Goal: Check status: Check status

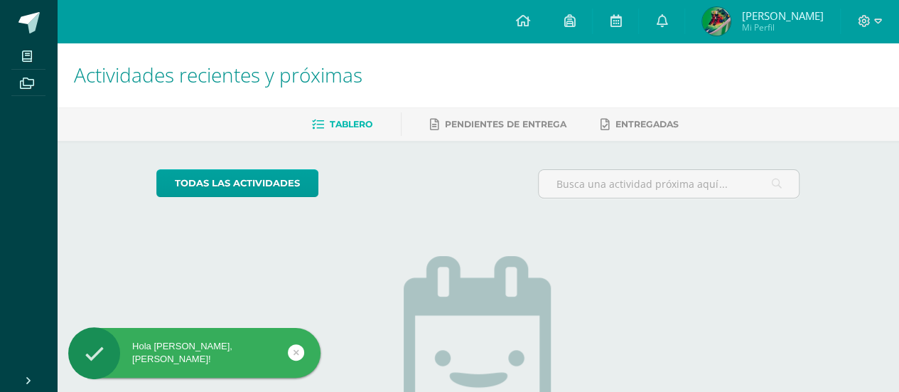
click at [714, 17] on img at bounding box center [716, 21] width 28 height 28
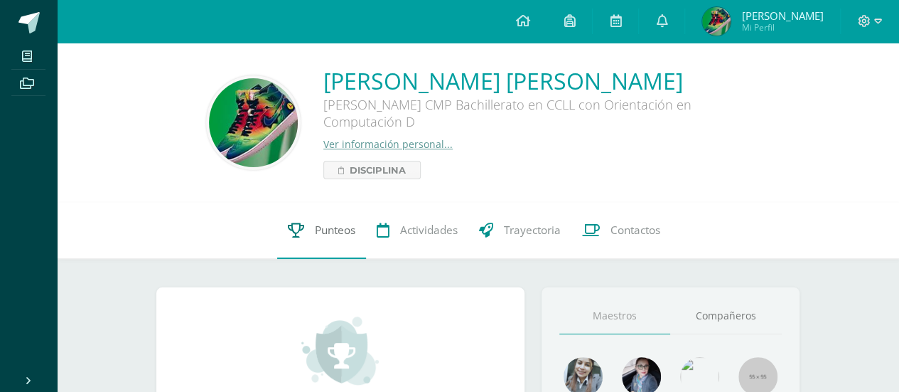
click at [323, 224] on span "Punteos" at bounding box center [335, 230] width 41 height 15
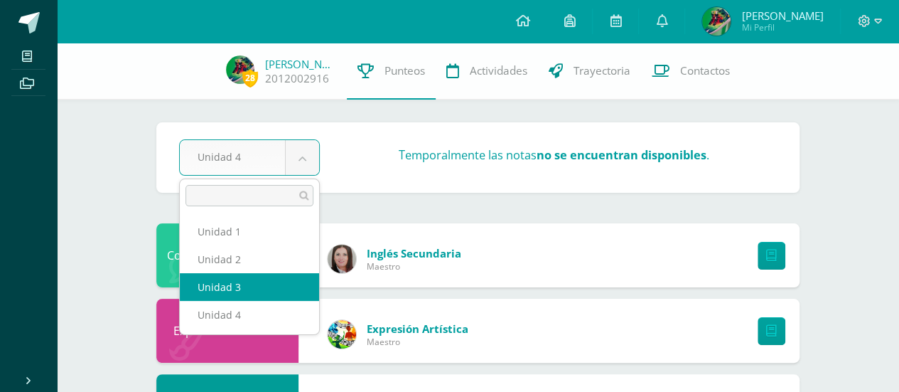
select select "Unidad 3"
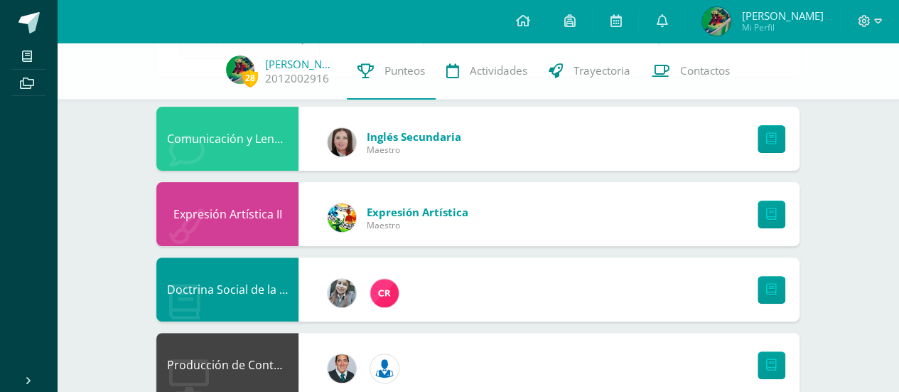
scroll to position [142, 0]
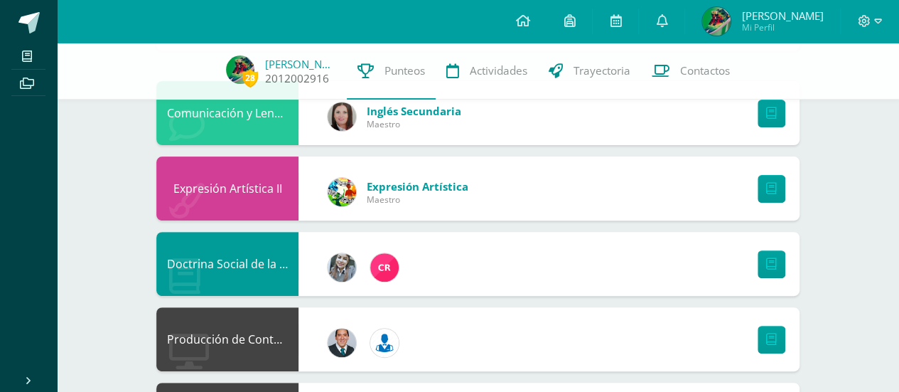
click at [254, 68] on img at bounding box center [240, 69] width 28 height 28
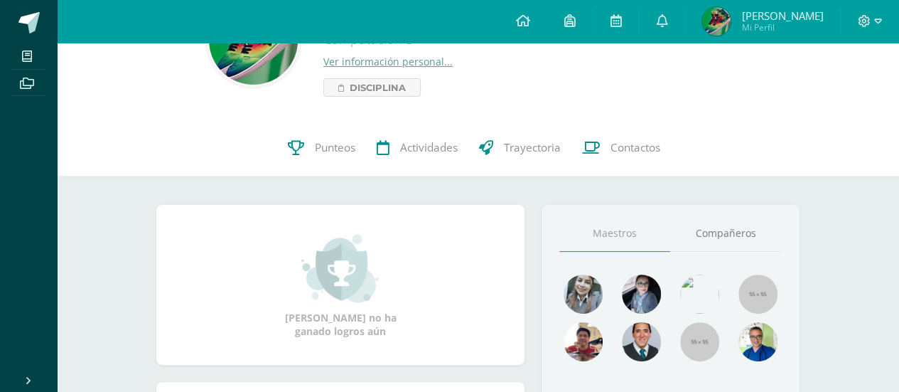
scroll to position [1, 0]
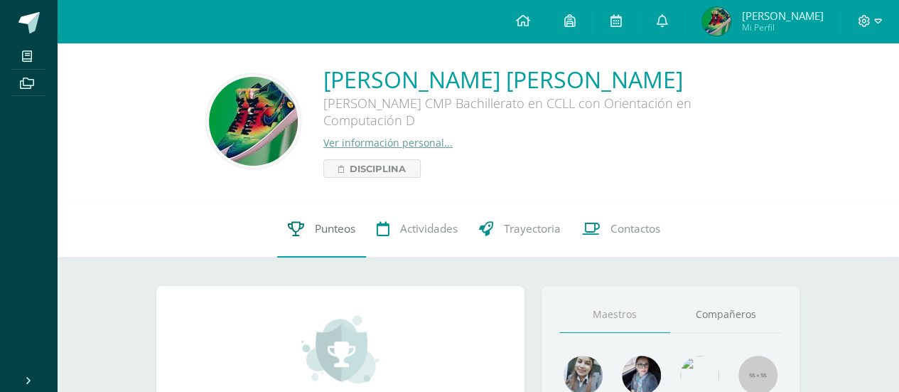
click at [334, 231] on span "Punteos" at bounding box center [335, 228] width 41 height 15
